Goal: Information Seeking & Learning: Understand process/instructions

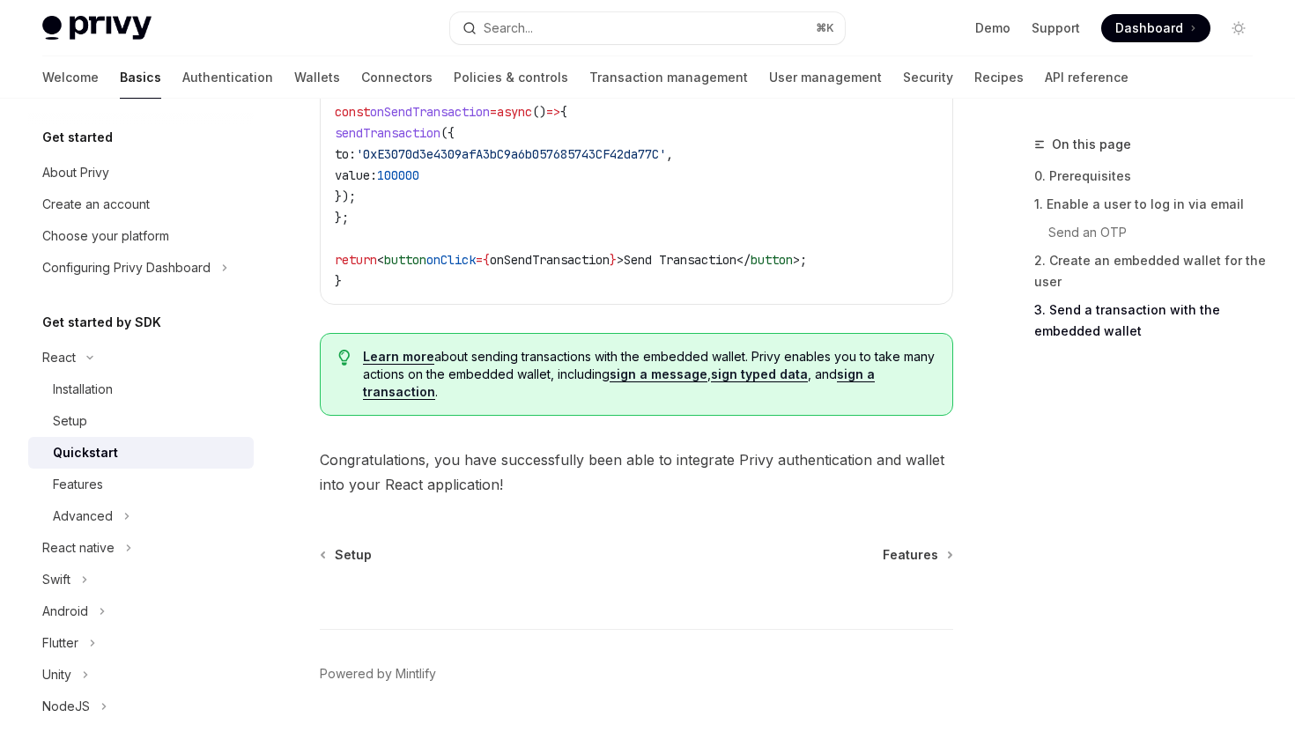
scroll to position [1852, 0]
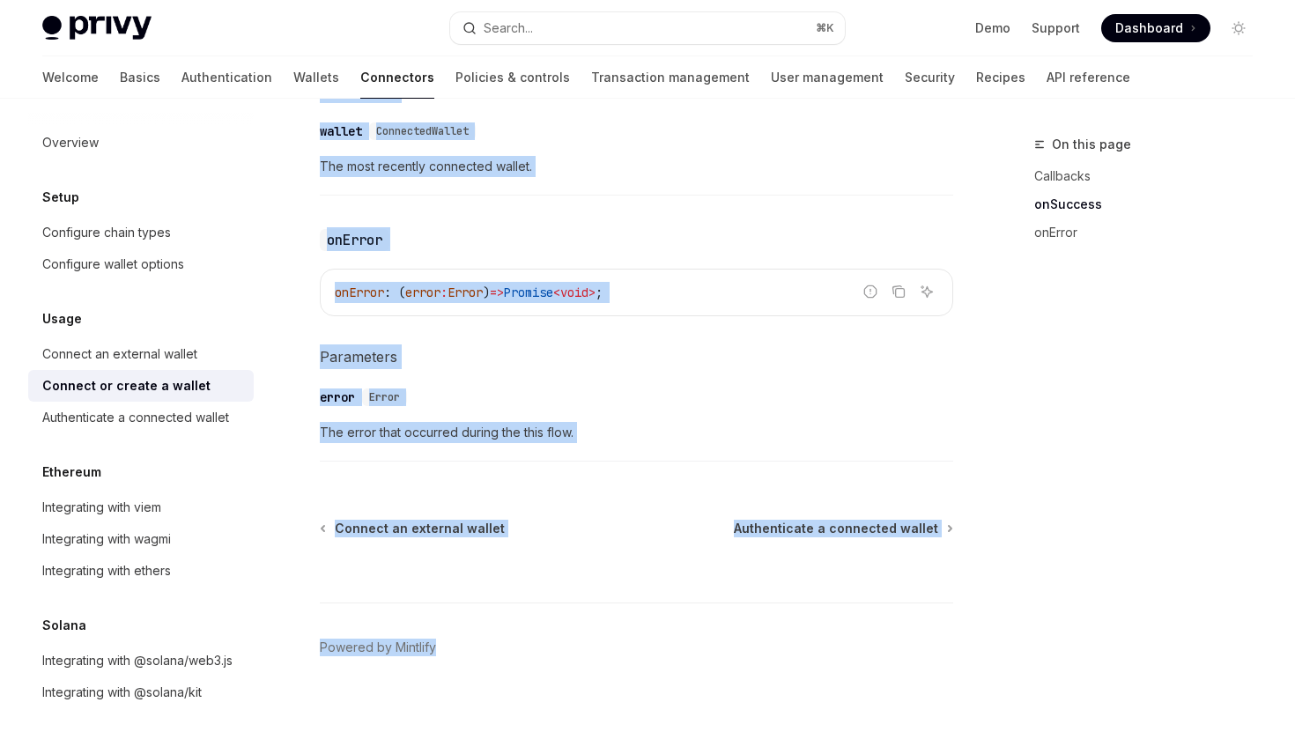
scroll to position [1243, 0]
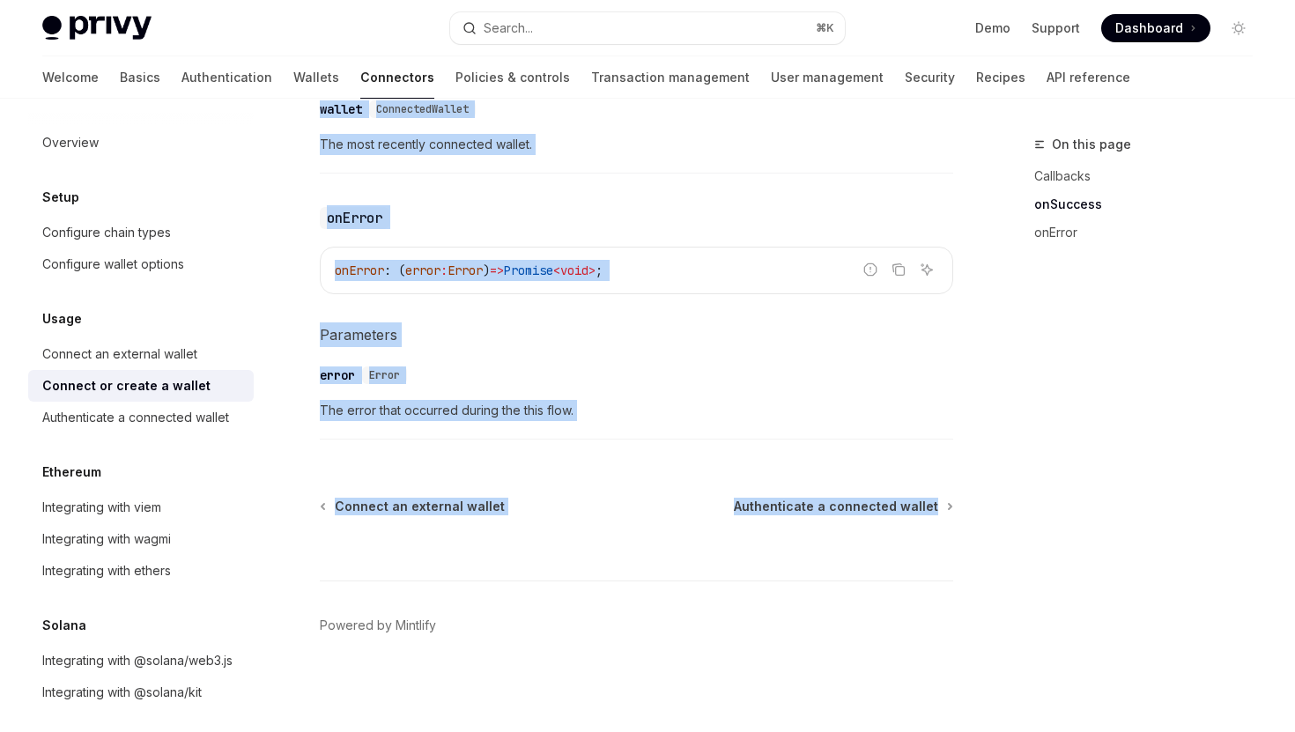
copy div "Usage Connect or create a wallet OpenAI Open in ChatGPT OpenAI Open in ChatGPT …"
drag, startPoint x: 310, startPoint y: 142, endPoint x: 953, endPoint y: 490, distance: 731.3
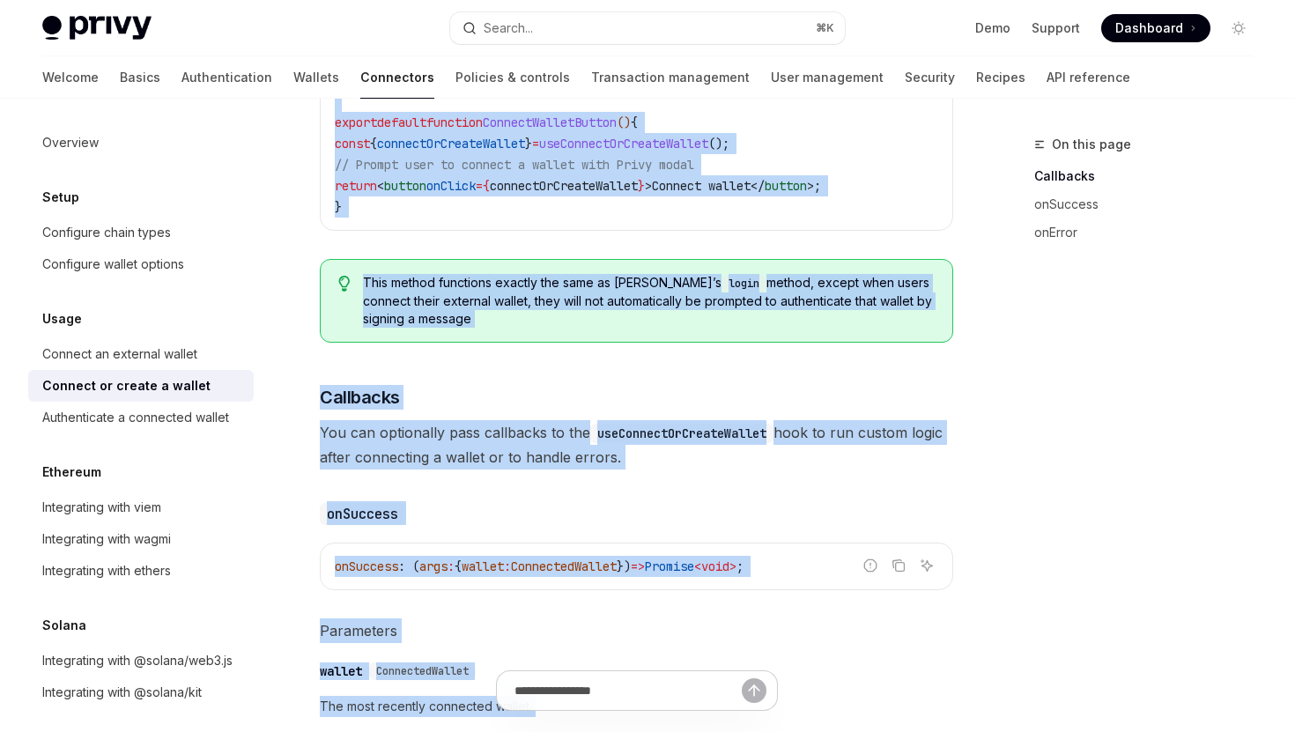
scroll to position [0, 0]
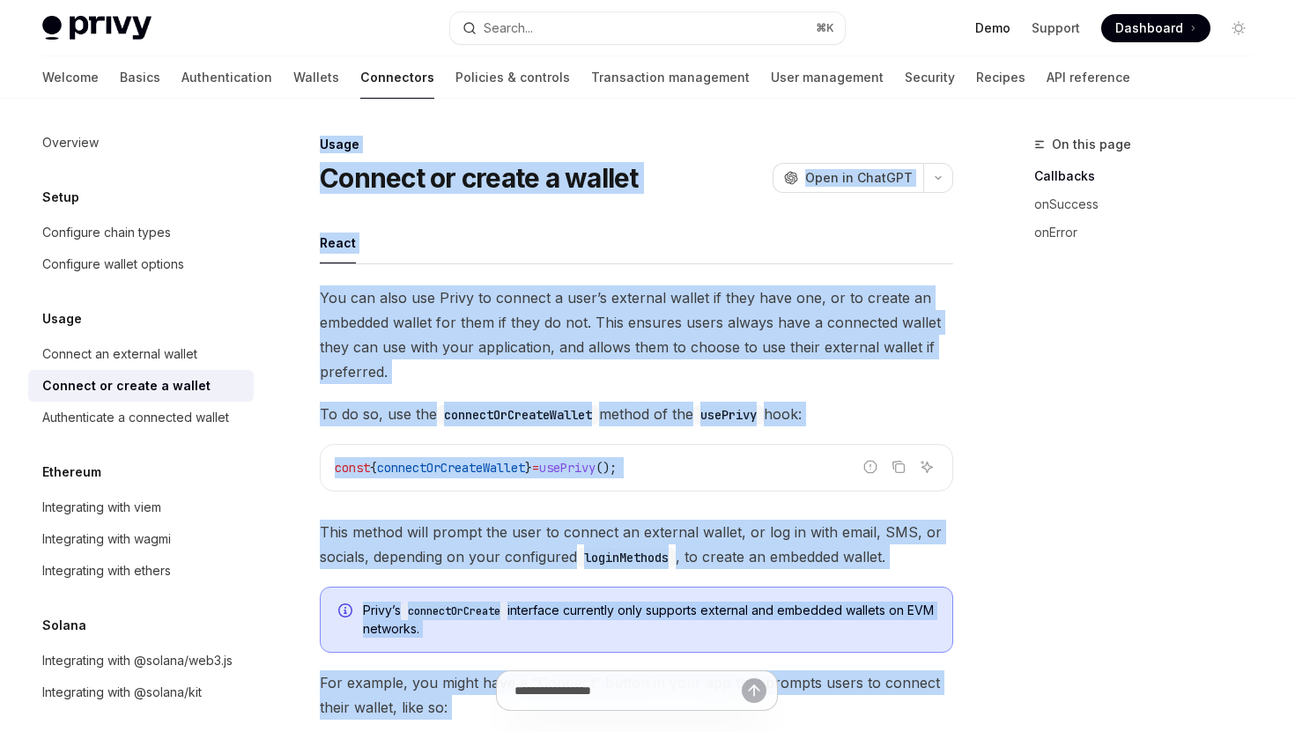
click at [1004, 25] on link "Demo" at bounding box center [992, 28] width 35 height 18
